Goal: Transaction & Acquisition: Purchase product/service

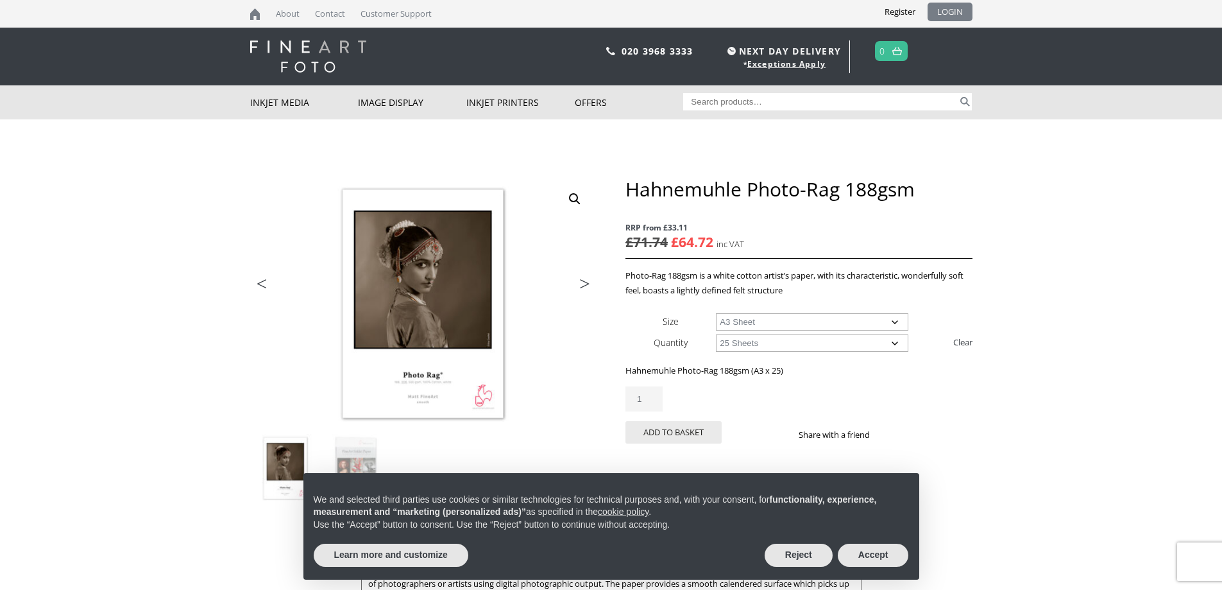
click at [951, 8] on link "LOGIN" at bounding box center [950, 12] width 45 height 19
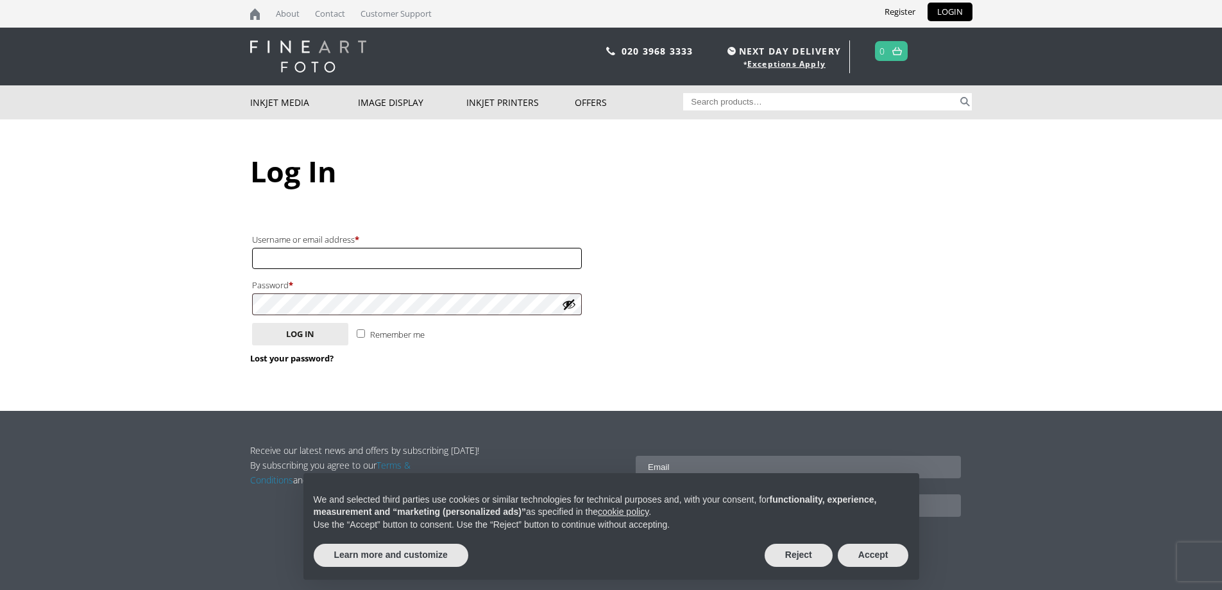
click at [432, 257] on input "Username or email address * Required" at bounding box center [417, 258] width 330 height 21
type input "[EMAIL_ADDRESS][DOMAIN_NAME]"
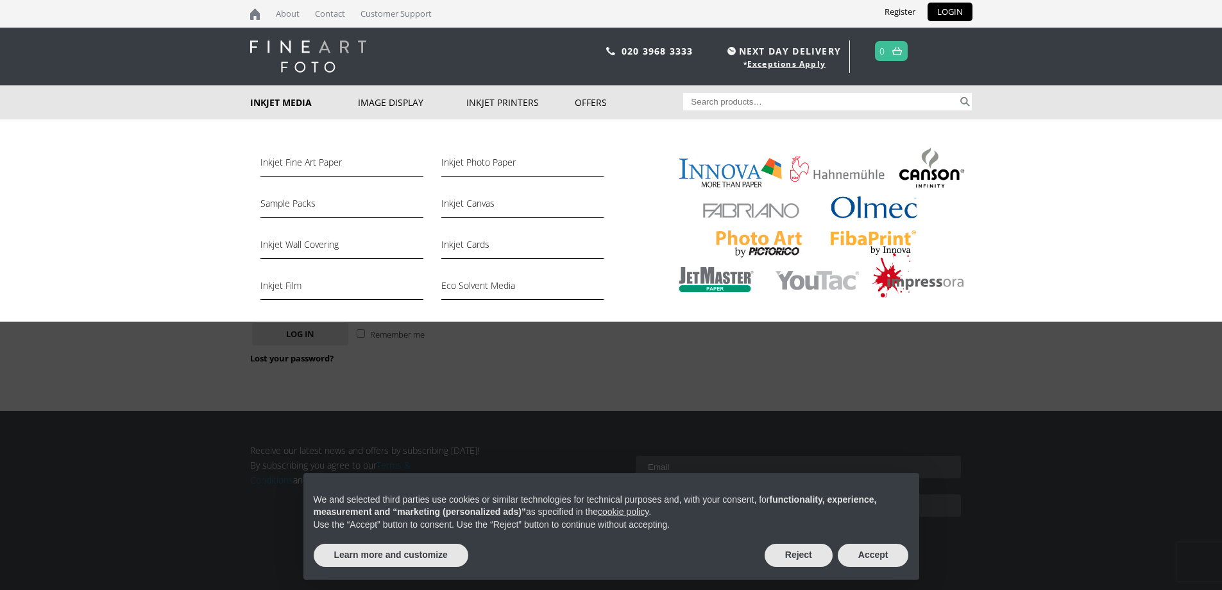
click at [293, 101] on link "Inkjet Media" at bounding box center [304, 102] width 108 height 34
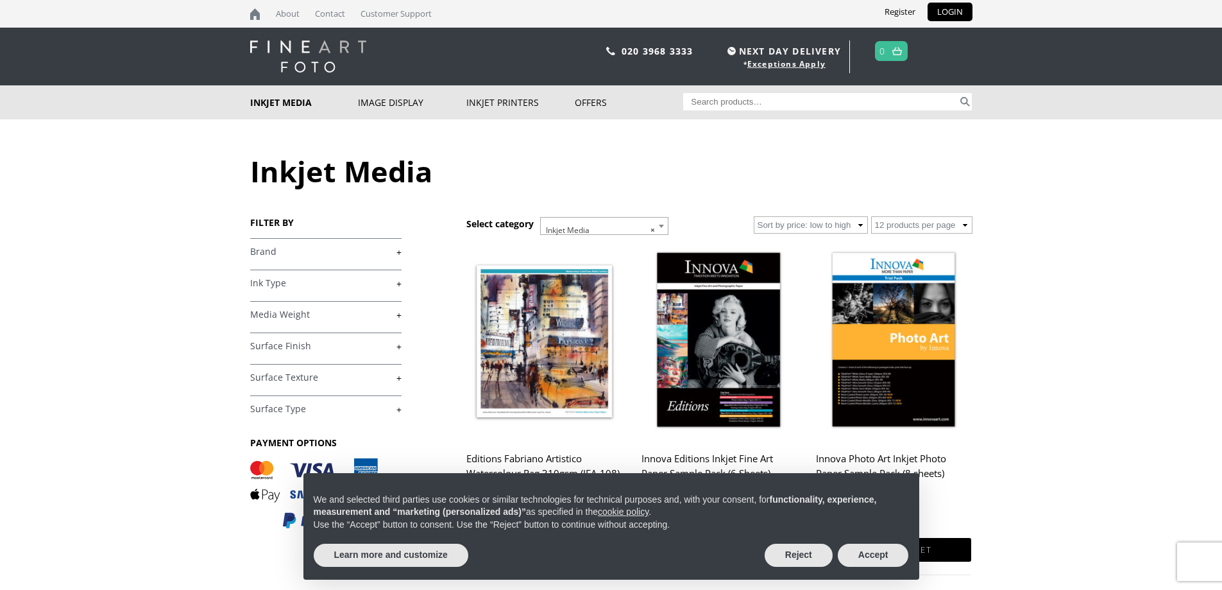
click at [359, 256] on link "+" at bounding box center [325, 252] width 151 height 12
